Goal: Use online tool/utility: Use online tool/utility

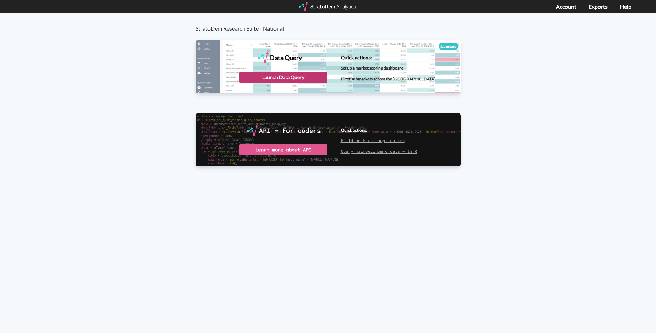
click at [257, 74] on div "Launch Data Query" at bounding box center [283, 77] width 88 height 11
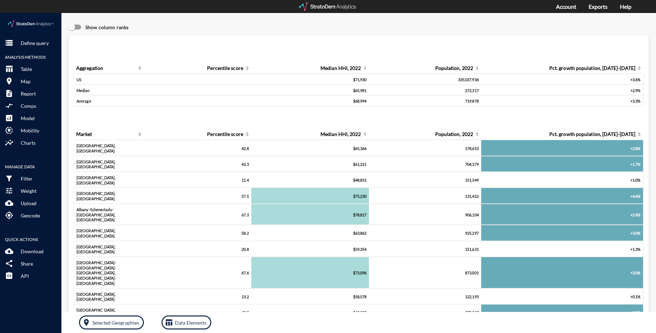
click div "storage Define query Analysis Methods table_chart Table room Map description Re…"
click p "Define query"
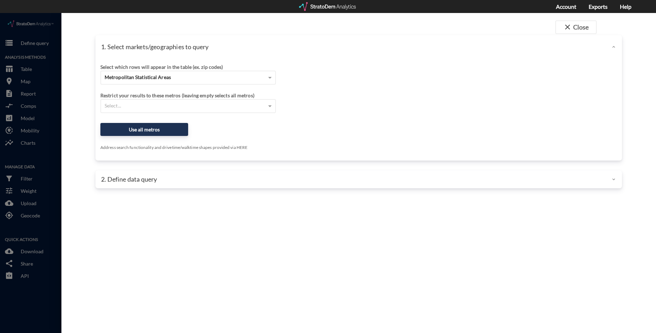
scroll to position [1, 0]
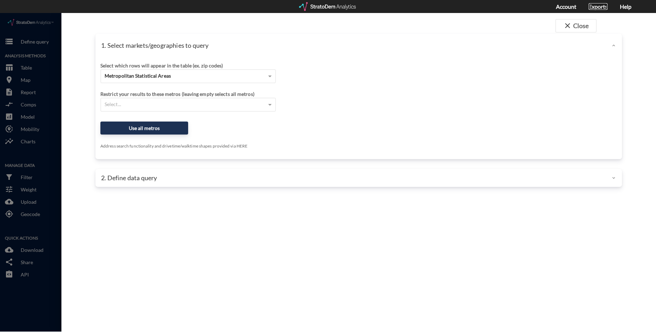
click at [597, 6] on link "Exports" at bounding box center [598, 6] width 19 height 7
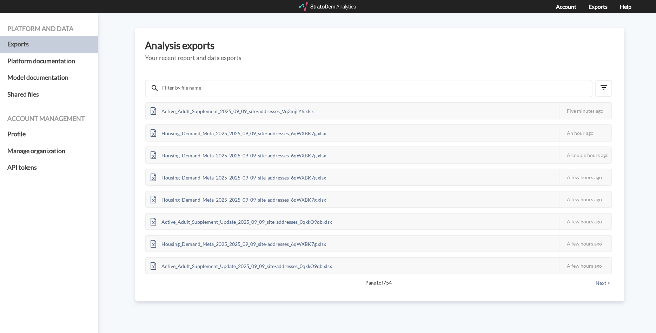
click at [337, 6] on div at bounding box center [328, 6] width 58 height 9
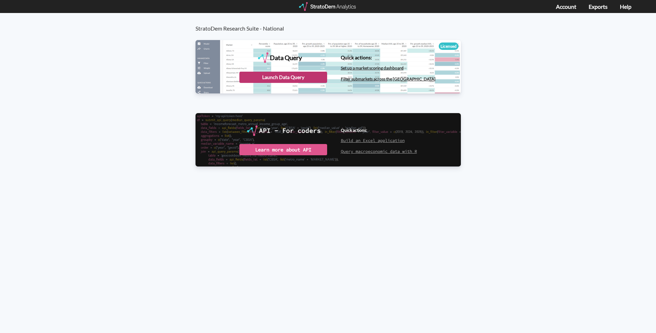
click at [271, 77] on div "Launch Data Query" at bounding box center [283, 77] width 88 height 11
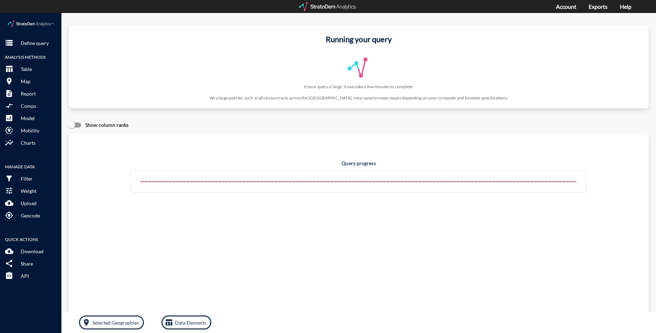
click button "storage Define query"
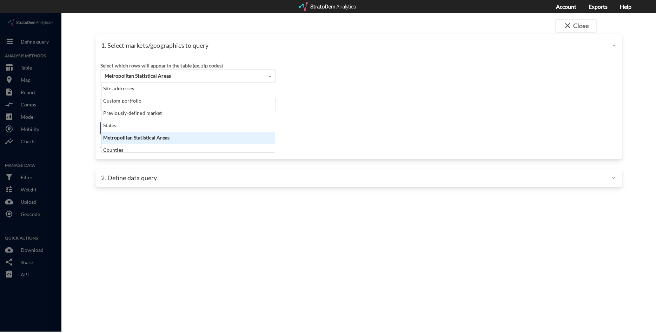
scroll to position [69, 173]
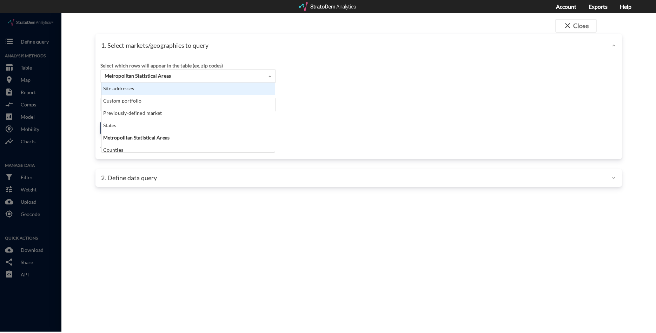
click div "Site addresses"
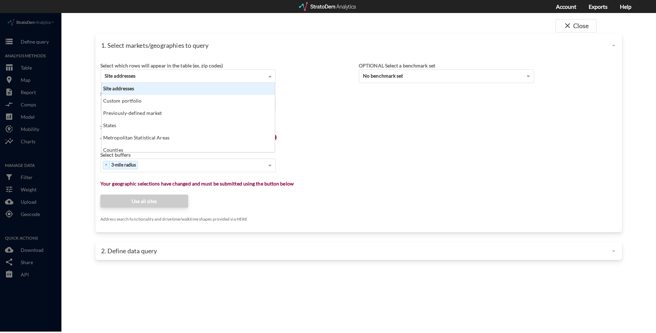
click div "Site addresses"
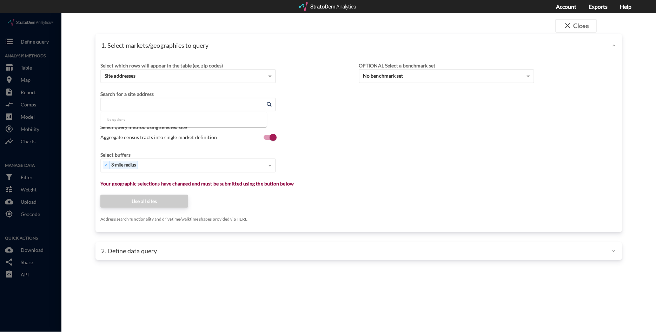
click input "Enter an address"
paste input "26111 Ynez Rd, Temecula, CA 92591"
click li "26111 Ynez Rd, Temecula, California"
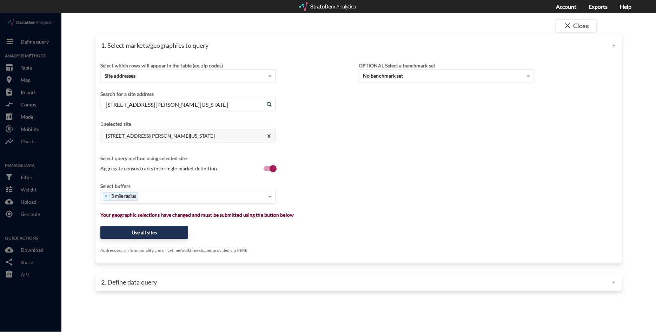
type input "26111 Ynez Rd, Temecula, California"
click div "× 3-mile radius"
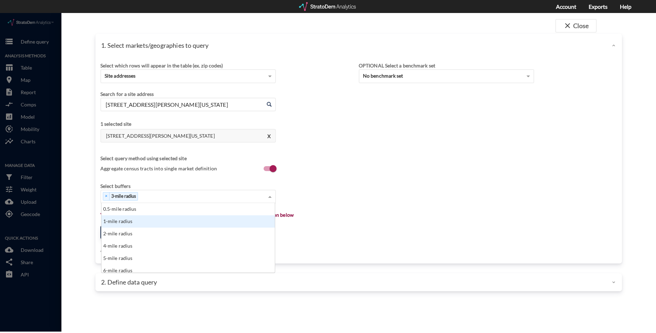
click div "1-mile radius"
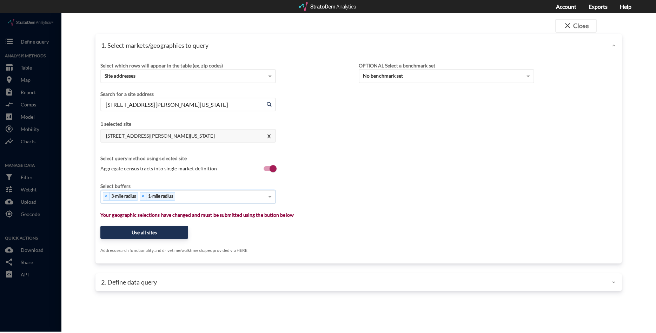
click div "× 3-mile radius × 1-mile radius"
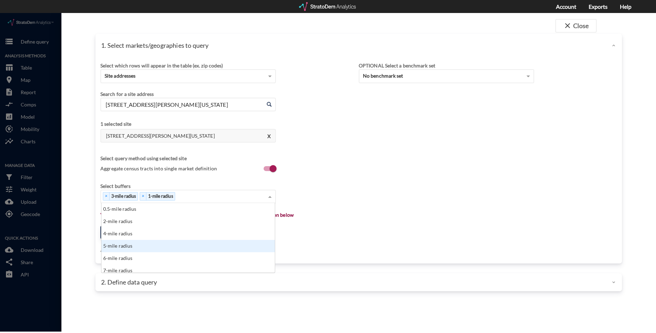
click div "5-mile radius"
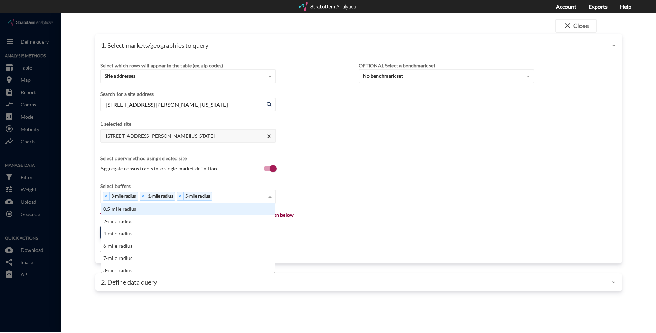
click div "× 3-mile radius × 1-mile radius × 5-mile radius"
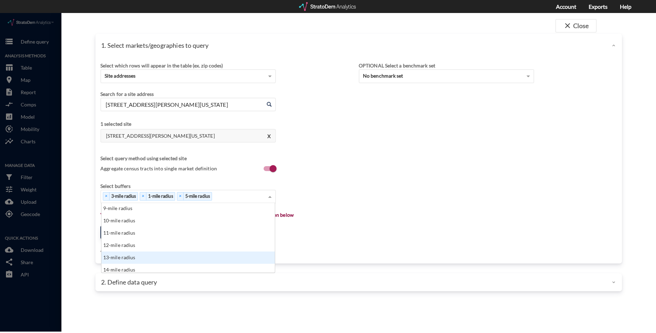
scroll to position [72, 0]
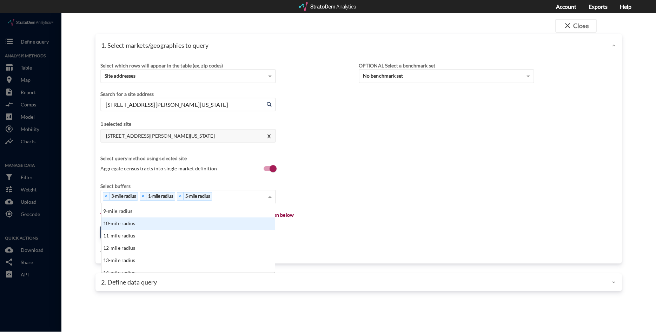
click div "10-mile radius"
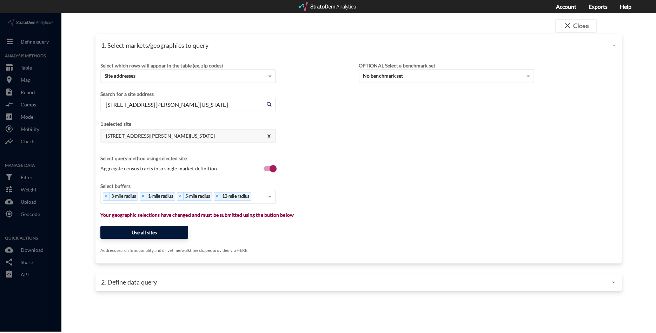
click button "Use all sites"
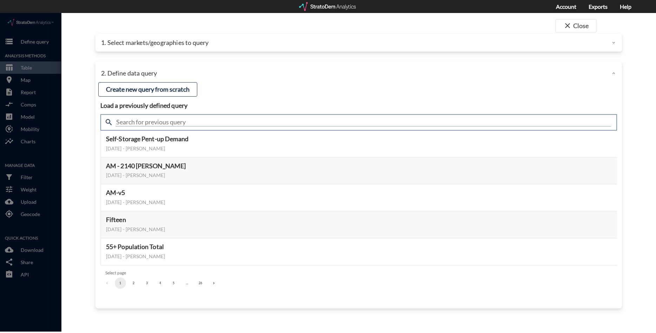
click input "text"
type input "ulirr"
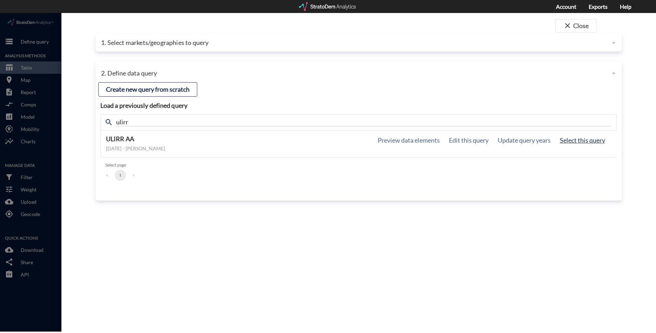
click button "Select this query"
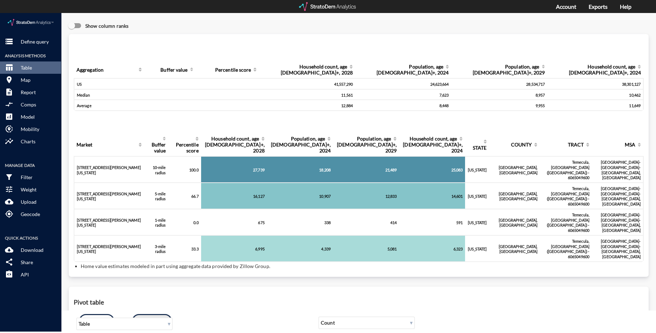
click button "table_chart ULIRR AA"
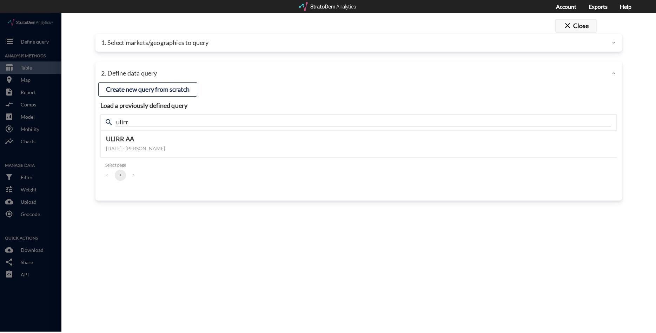
click button "close Close"
